Goal: Transaction & Acquisition: Download file/media

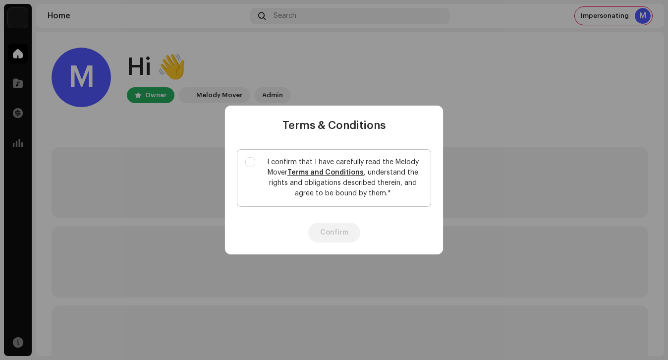
click at [279, 177] on p "I confirm that I have carefully read the Melody Mover Terms and Conditions , un…" at bounding box center [342, 178] width 159 height 42
click at [255, 167] on input "I confirm that I have carefully read the Melody Mover Terms and Conditions , un…" at bounding box center [250, 162] width 10 height 10
checkbox input "true"
click at [313, 223] on button "Confirm" at bounding box center [334, 232] width 52 height 20
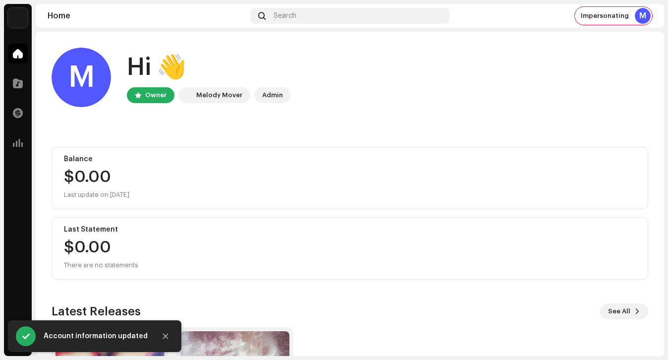
scroll to position [46, 0]
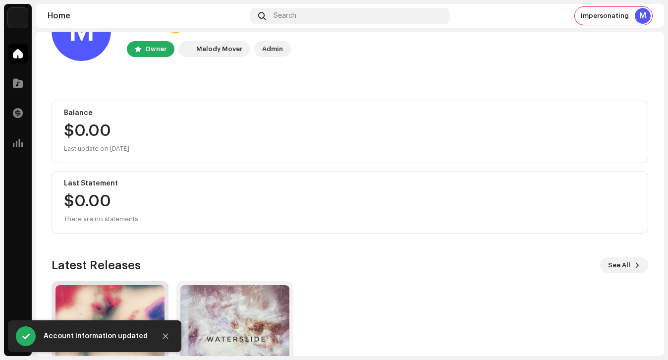
click at [93, 304] on img at bounding box center [109, 339] width 109 height 109
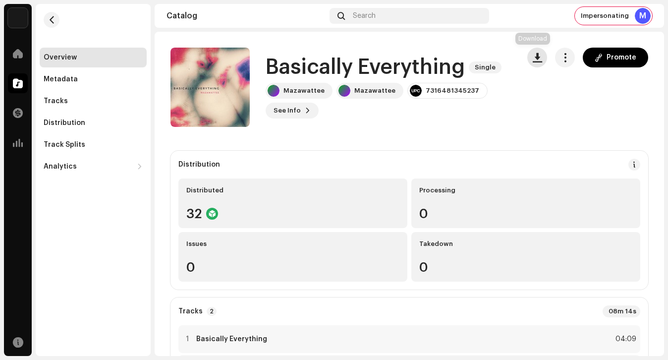
click at [532, 57] on span "button" at bounding box center [536, 57] width 9 height 8
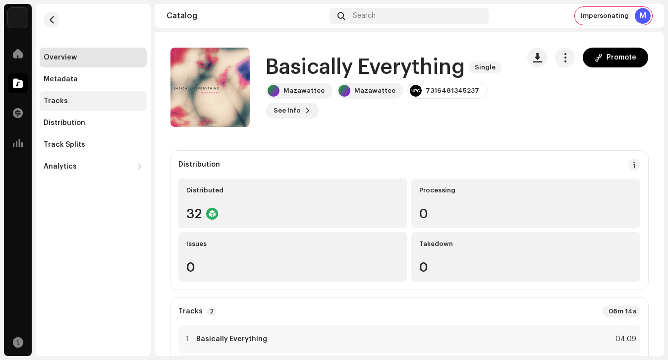
click at [83, 92] on div "Tracks" at bounding box center [93, 101] width 107 height 20
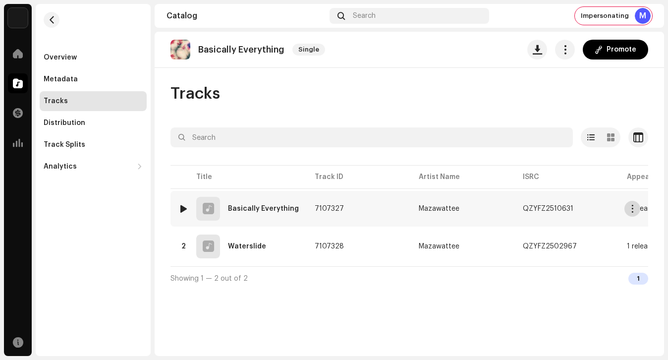
click at [633, 211] on span "button" at bounding box center [631, 209] width 7 height 8
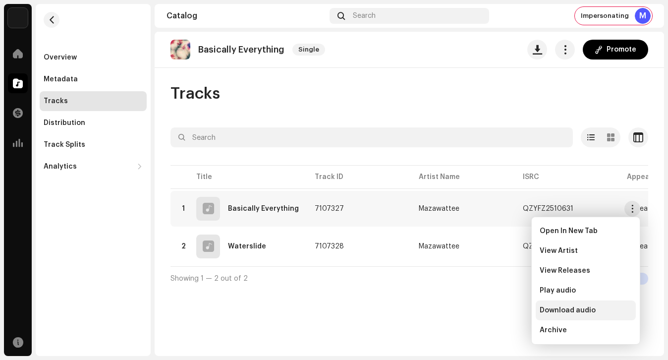
click at [576, 309] on span "Download audio" at bounding box center [567, 310] width 56 height 8
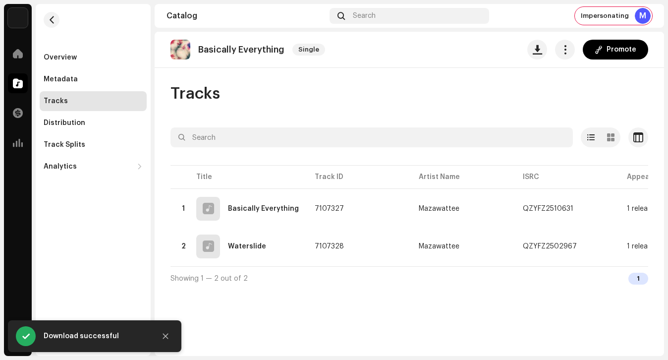
scroll to position [0, 28]
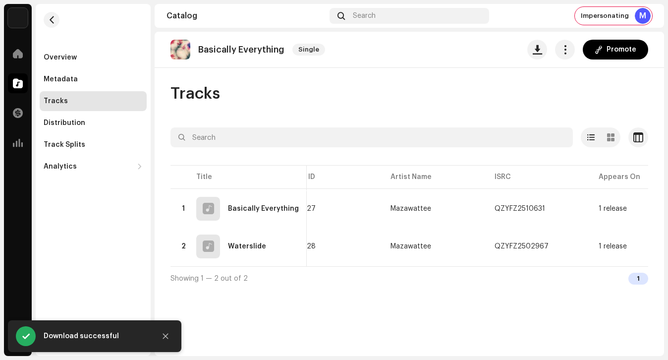
click at [413, 334] on div "Basically Everything Single Promote Tracks Selected 0 Options Filters Distribut…" at bounding box center [409, 194] width 509 height 324
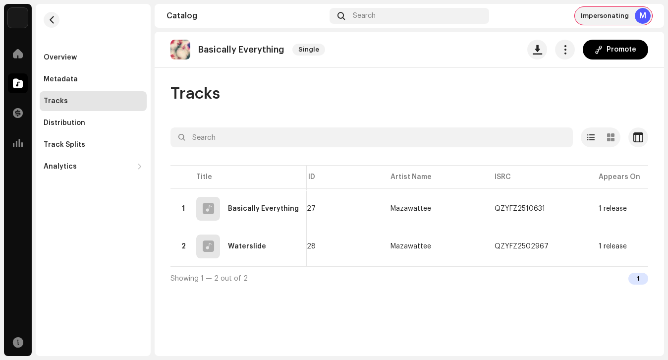
click at [617, 13] on span "Impersonating" at bounding box center [604, 16] width 48 height 8
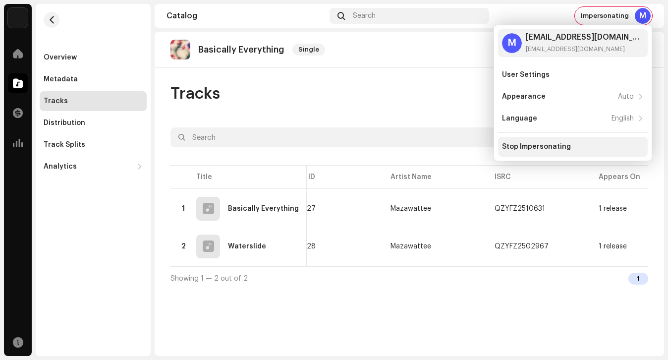
click at [552, 141] on div "Stop Impersonating" at bounding box center [573, 147] width 150 height 20
